Goal: Information Seeking & Learning: Check status

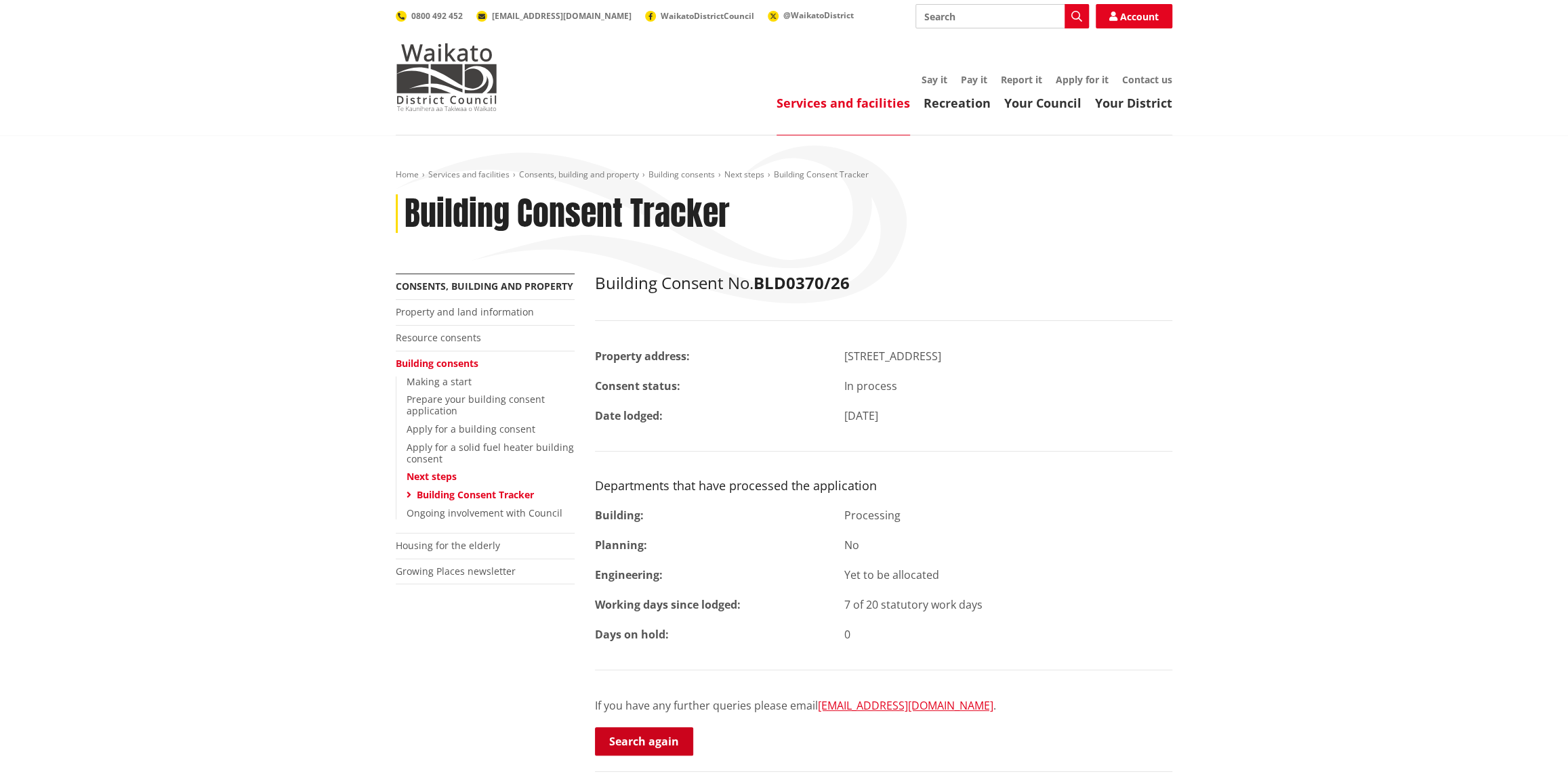
click at [659, 747] on link "Search again" at bounding box center [643, 742] width 98 height 29
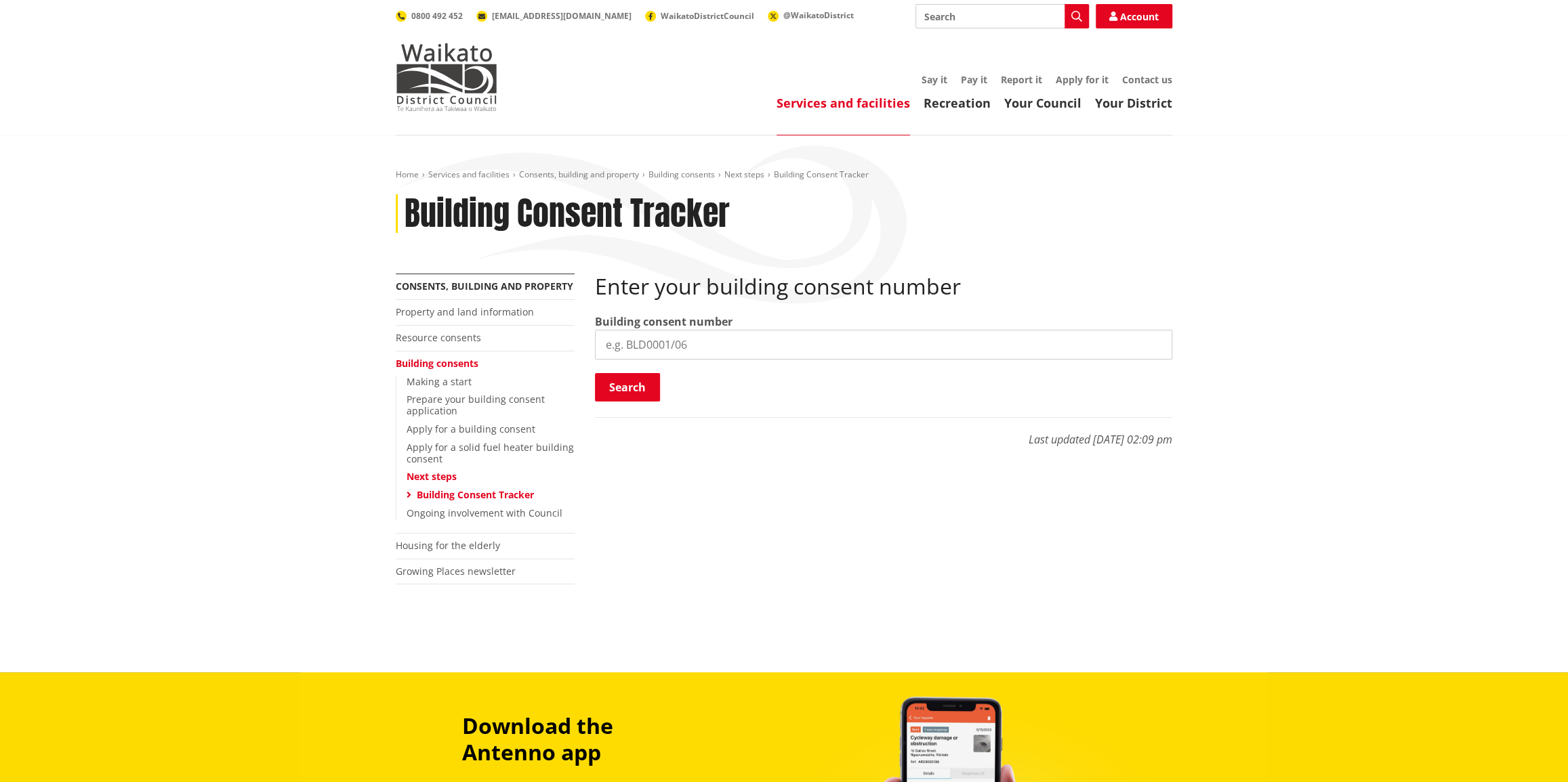
click at [705, 345] on input "search" at bounding box center [883, 345] width 577 height 30
paste input "BLD0394/26"
type input "BLD0394/26"
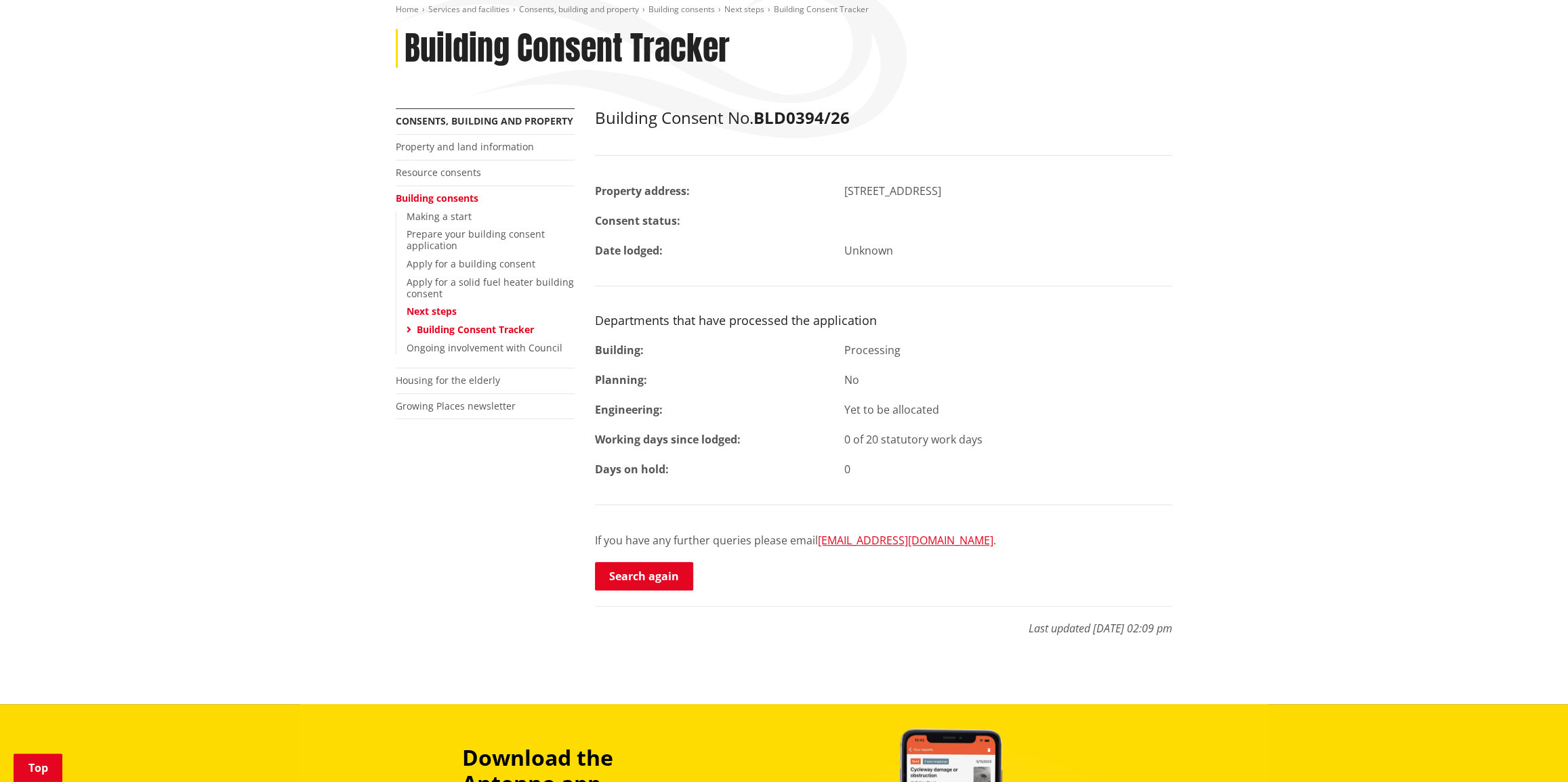
scroll to position [184, 0]
